Goal: Information Seeking & Learning: Learn about a topic

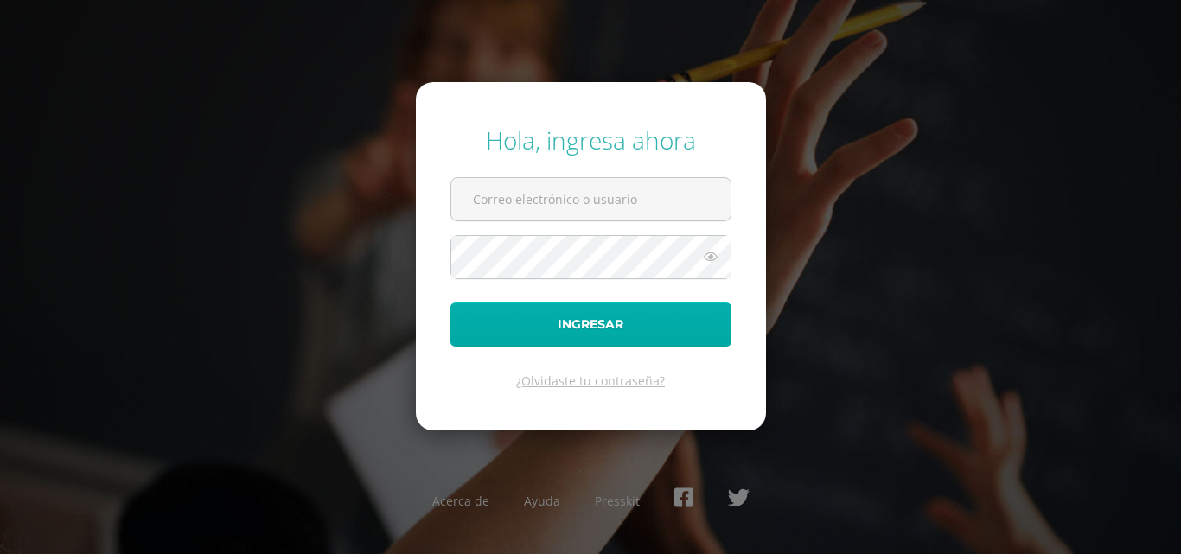
type input "264@laestrella.edu.gt"
click at [536, 322] on button "Ingresar" at bounding box center [590, 325] width 281 height 44
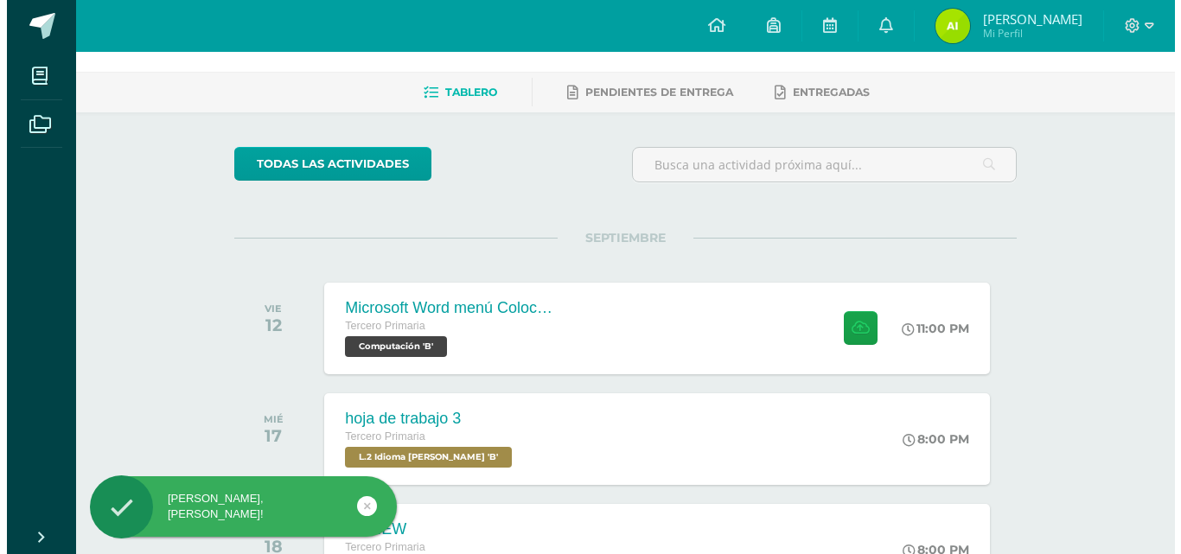
scroll to position [86, 0]
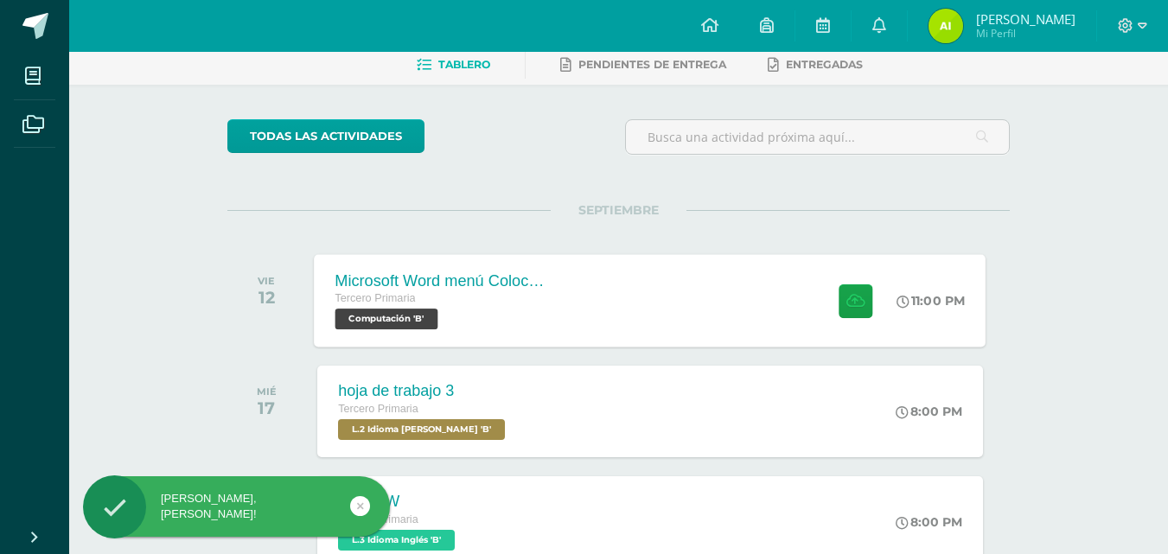
click at [620, 297] on div "Microsoft Word menú Colocación de márgenes Tercero Primaria Computación 'B' 11:…" at bounding box center [651, 300] width 672 height 92
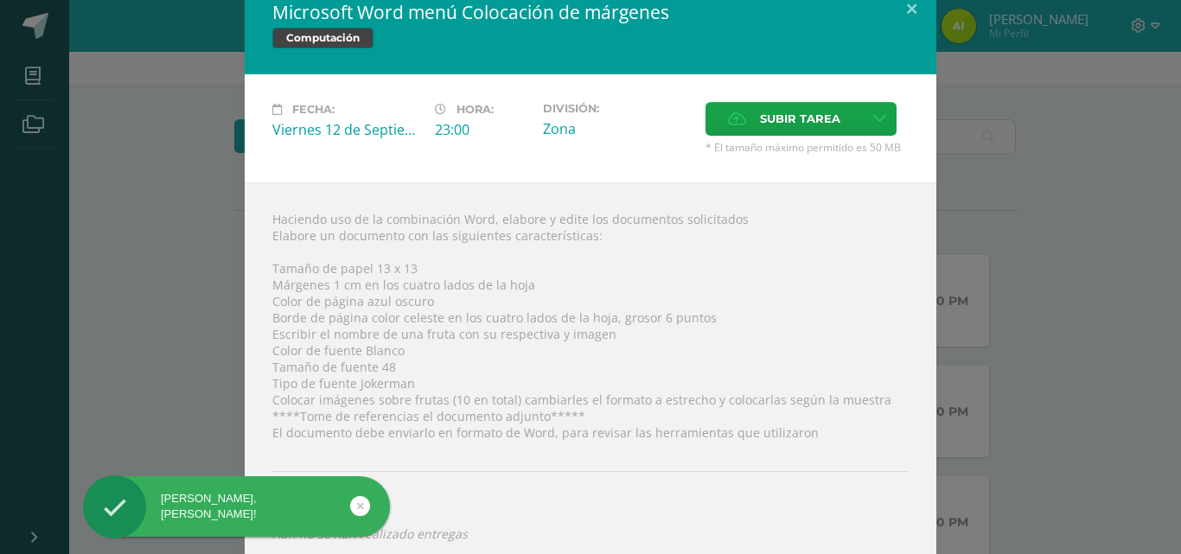
scroll to position [37, 0]
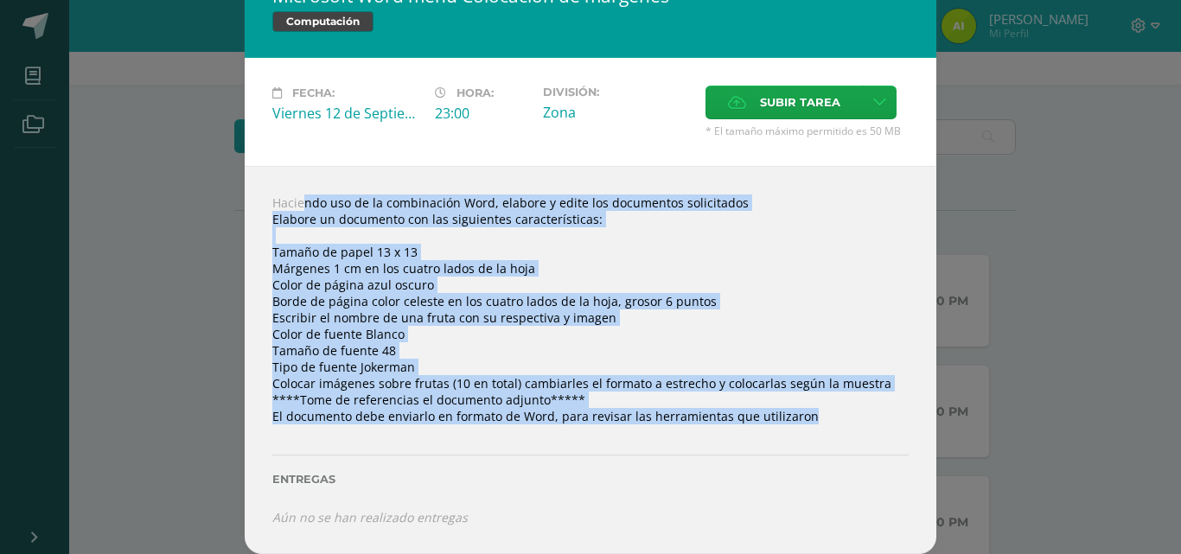
drag, startPoint x: 271, startPoint y: 203, endPoint x: 630, endPoint y: 436, distance: 428.6
click at [630, 436] on div "Haciendo uso de la combinación Word, elabore y edite los documentos solicitados…" at bounding box center [590, 360] width 691 height 388
copy div "Haciendo uso de la combinación Word, elabore y edite los documentos solicitados…"
